Goal: Register for event/course

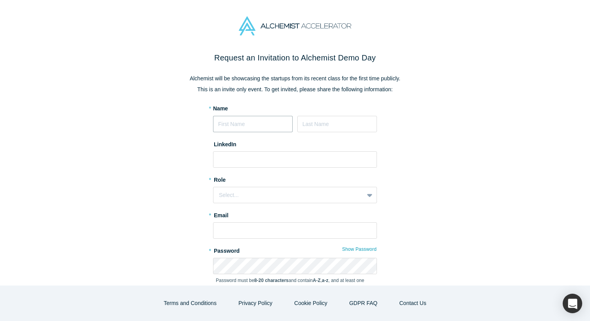
click at [254, 130] on input at bounding box center [253, 124] width 80 height 16
type input "[PERSON_NAME]"
type input "[EMAIL_ADDRESS][DOMAIN_NAME]"
click at [265, 167] on form "* Name [PERSON_NAME] LinkedIn * Role Select... * Email [EMAIL_ADDRESS][DOMAIN_N…" at bounding box center [295, 212] width 164 height 214
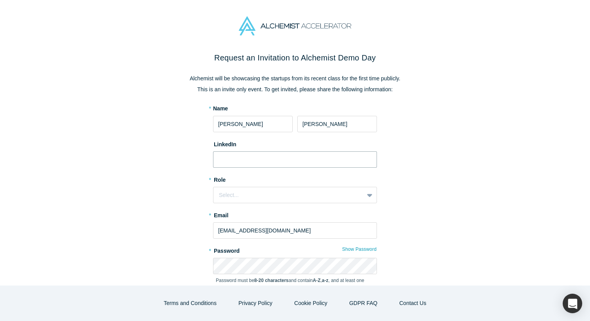
paste input "[DOMAIN_NAME][URL][PERSON_NAME]"
type input "[DOMAIN_NAME][URL][PERSON_NAME]"
click at [270, 200] on div "Select..." at bounding box center [295, 195] width 164 height 16
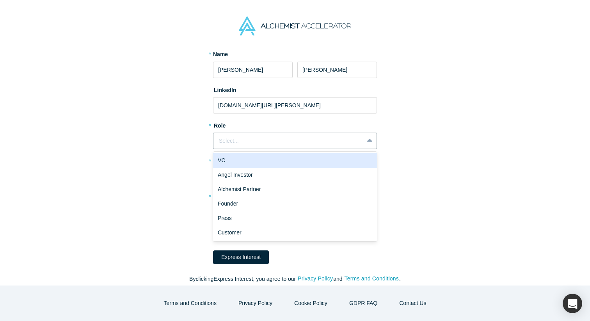
scroll to position [60, 0]
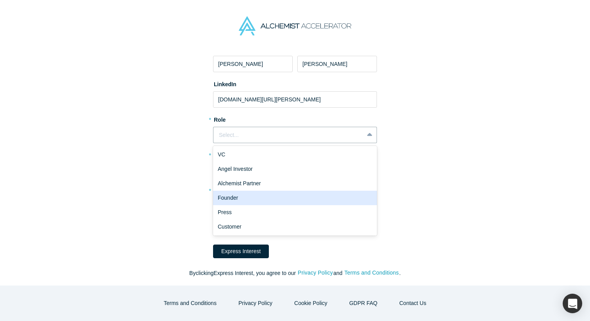
click at [279, 194] on div "Founder" at bounding box center [295, 198] width 164 height 14
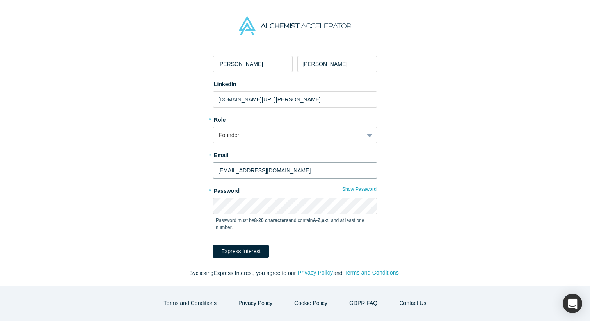
drag, startPoint x: 282, startPoint y: 171, endPoint x: 160, endPoint y: 171, distance: 122.5
click at [160, 171] on div "Request an Invitation to Alchemist Demo Day Alchemist will be showcasing the st…" at bounding box center [295, 139] width 328 height 294
type input "[EMAIL_ADDRESS]"
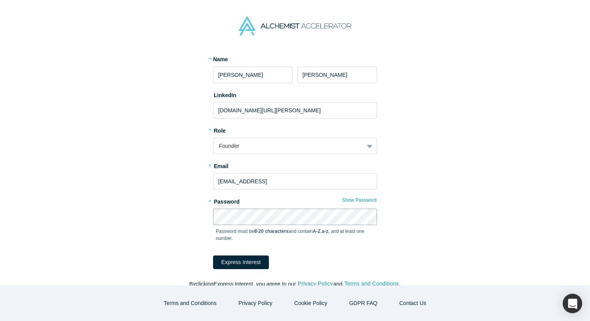
scroll to position [58, 0]
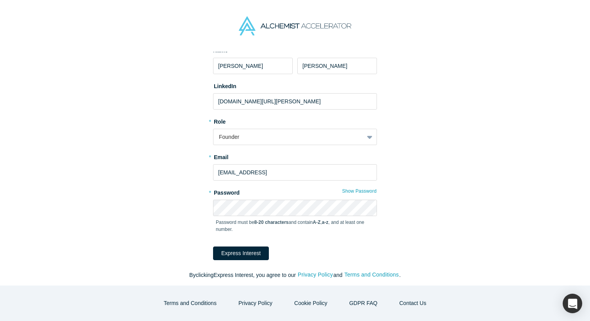
click at [256, 262] on div "Request an Invitation to Alchemist Demo Day Alchemist will be showcasing the st…" at bounding box center [295, 141] width 328 height 294
click at [254, 255] on button "Express Interest" at bounding box center [241, 254] width 56 height 14
